Goal: Check status

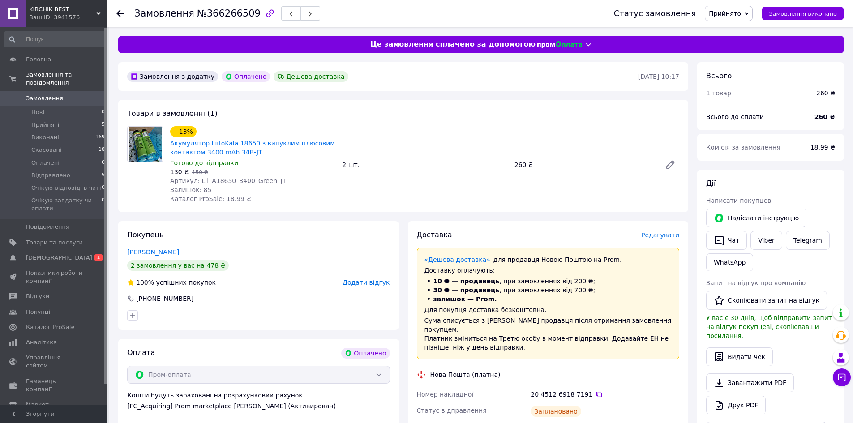
click at [42, 94] on span "Замовлення" at bounding box center [44, 98] width 37 height 8
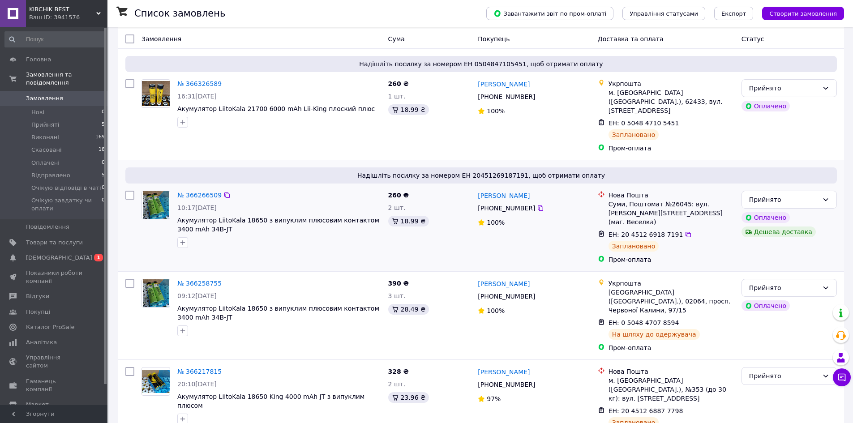
scroll to position [60, 0]
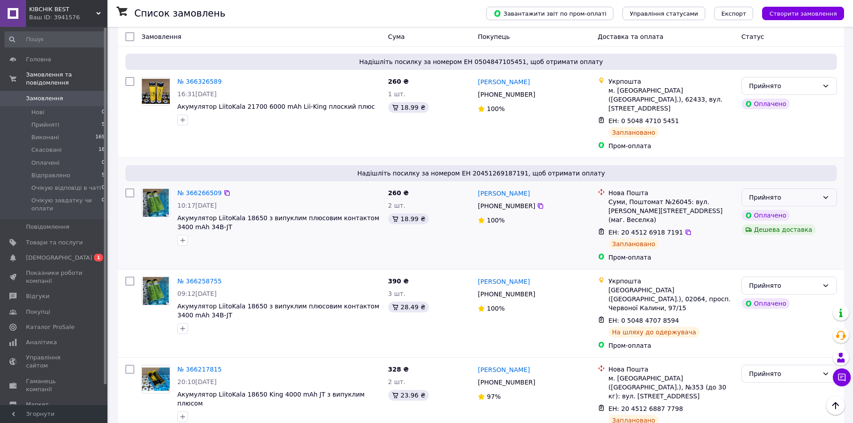
click at [799, 192] on div "Прийнято" at bounding box center [783, 197] width 69 height 10
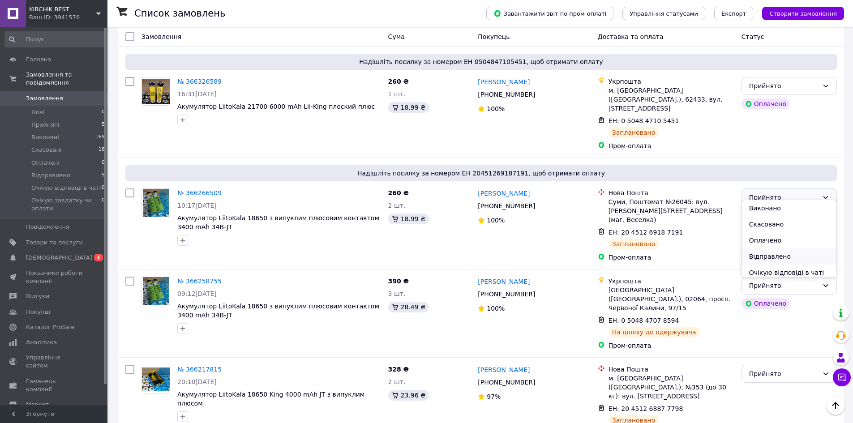
click at [781, 255] on li "Відправлено" at bounding box center [789, 256] width 94 height 16
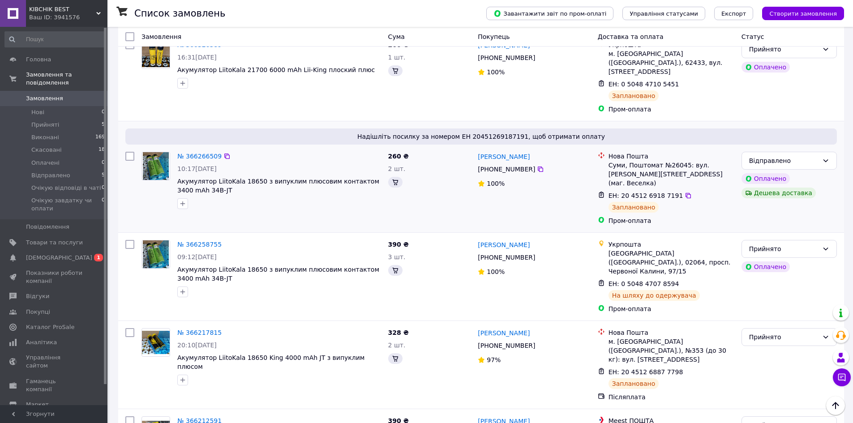
scroll to position [120, 0]
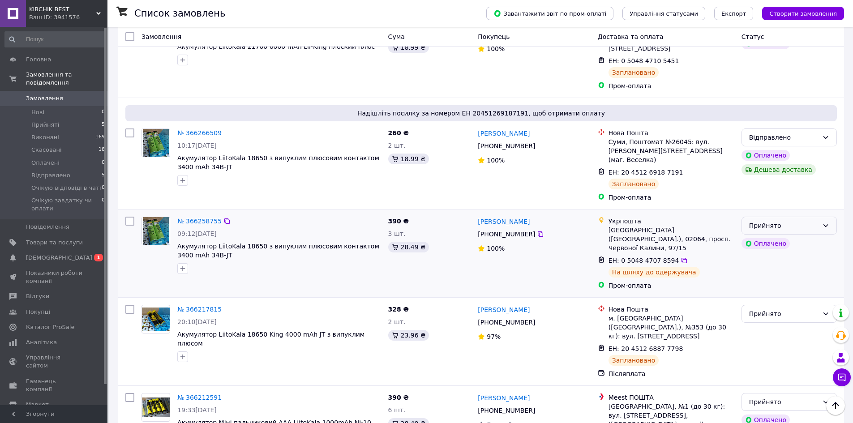
click at [791, 221] on div "Прийнято" at bounding box center [783, 226] width 69 height 10
click at [778, 275] on li "Відправлено" at bounding box center [789, 276] width 94 height 16
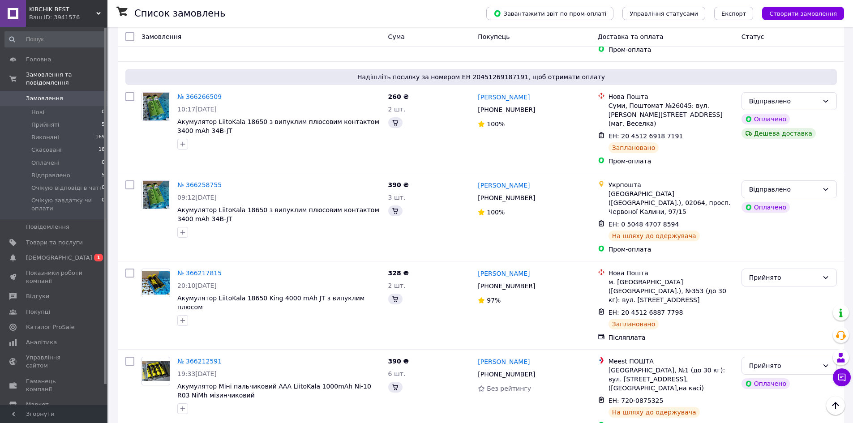
scroll to position [179, 0]
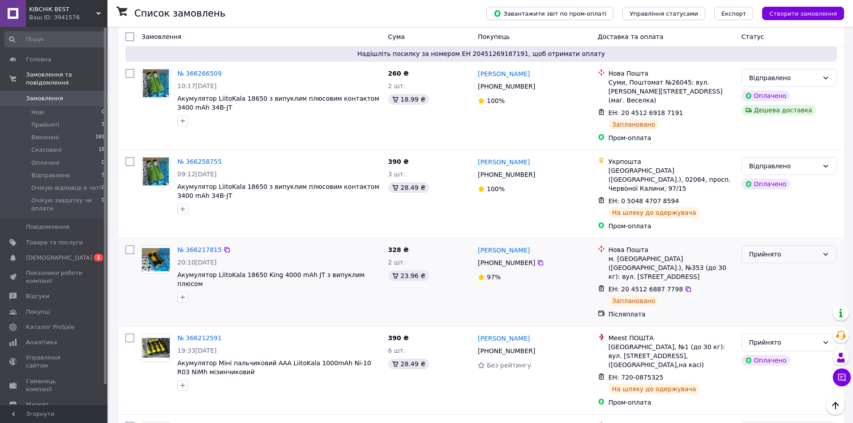
click at [786, 249] on div "Прийнято" at bounding box center [783, 254] width 69 height 10
click at [775, 295] on li "Відправлено" at bounding box center [789, 295] width 94 height 16
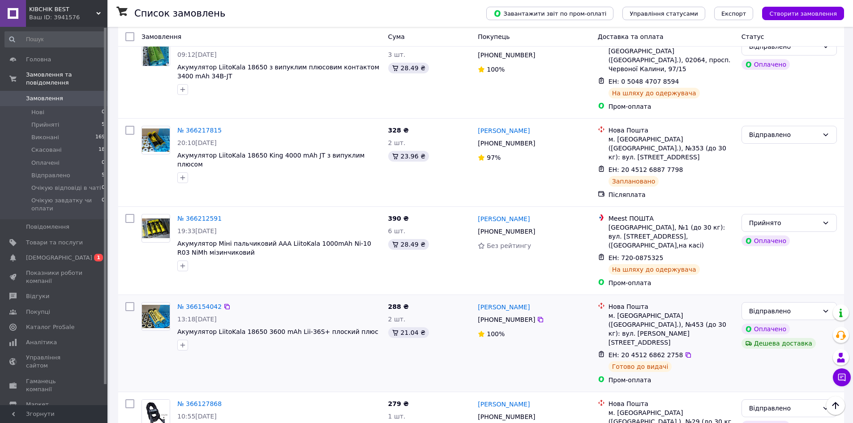
scroll to position [0, 0]
